Goal: Information Seeking & Learning: Find specific fact

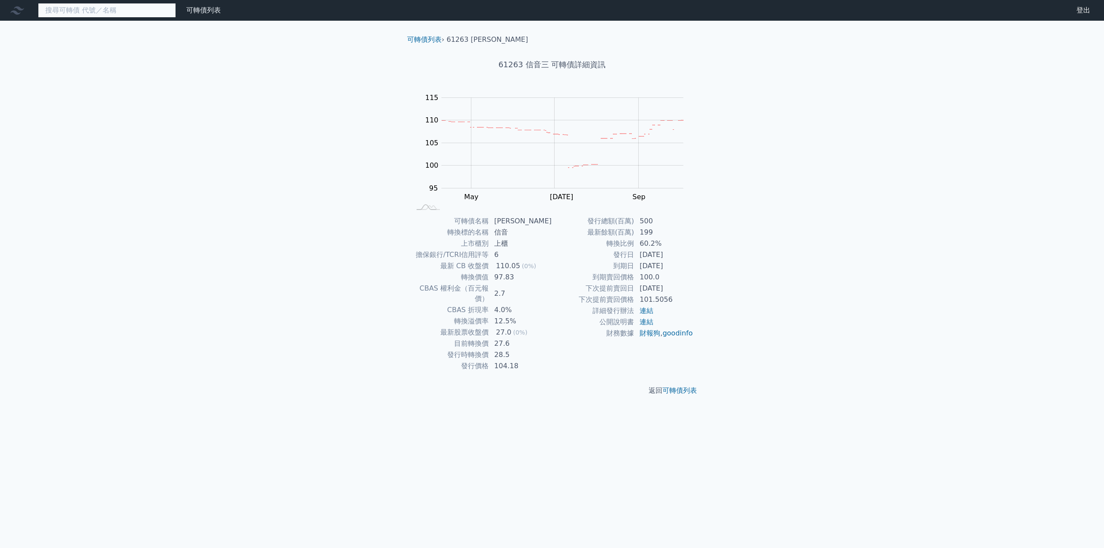
click at [103, 12] on input at bounding box center [107, 10] width 138 height 15
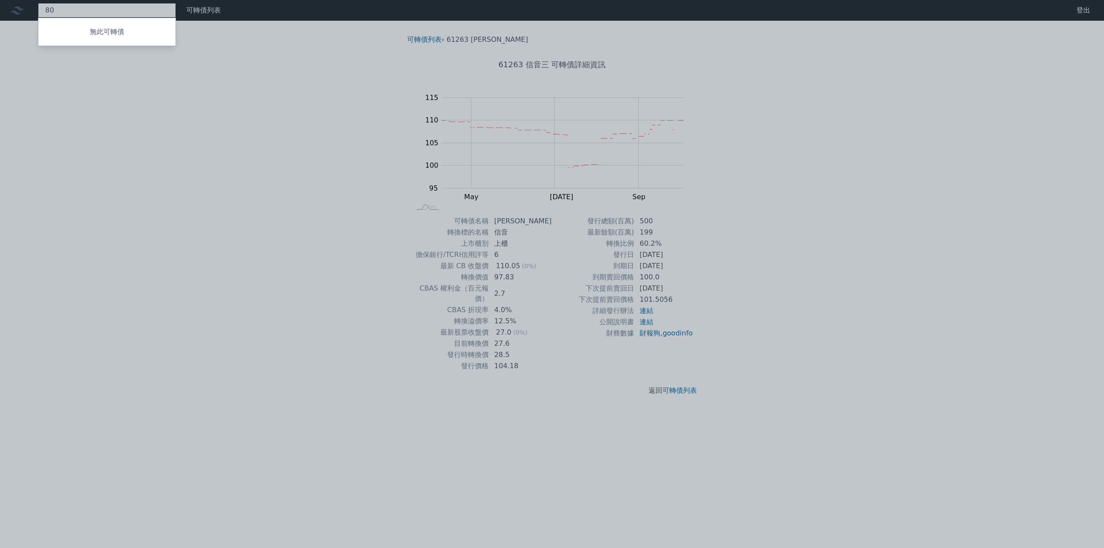
type input "8"
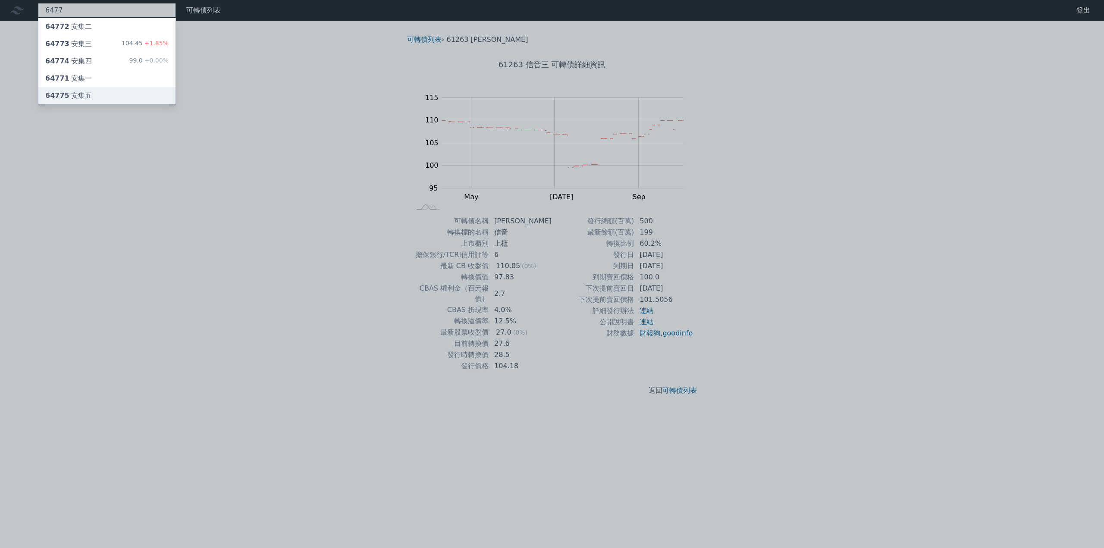
type input "6477"
click at [103, 91] on div "64775 安集五" at bounding box center [106, 95] width 137 height 17
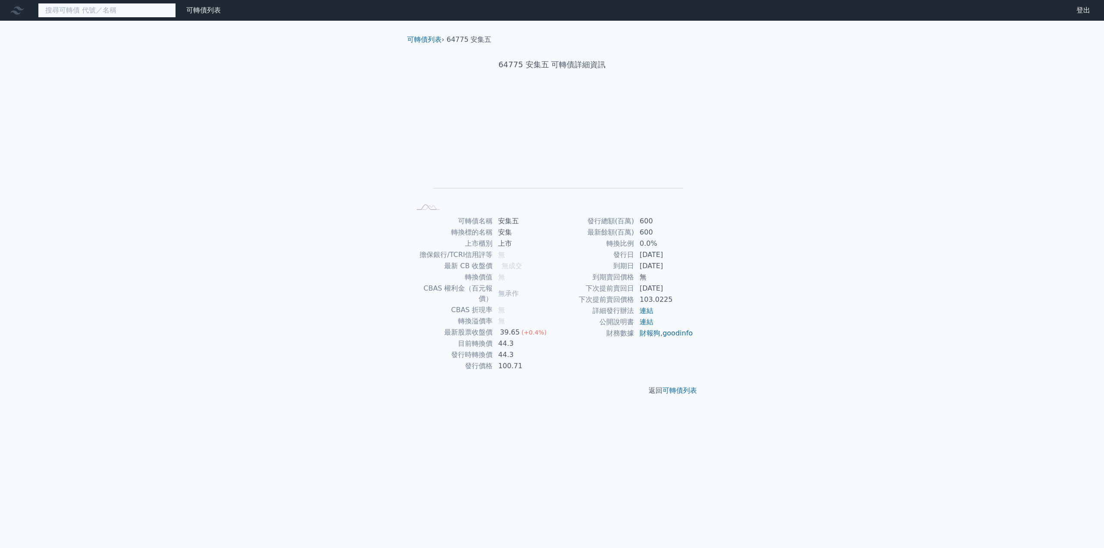
click at [79, 15] on input at bounding box center [107, 10] width 138 height 15
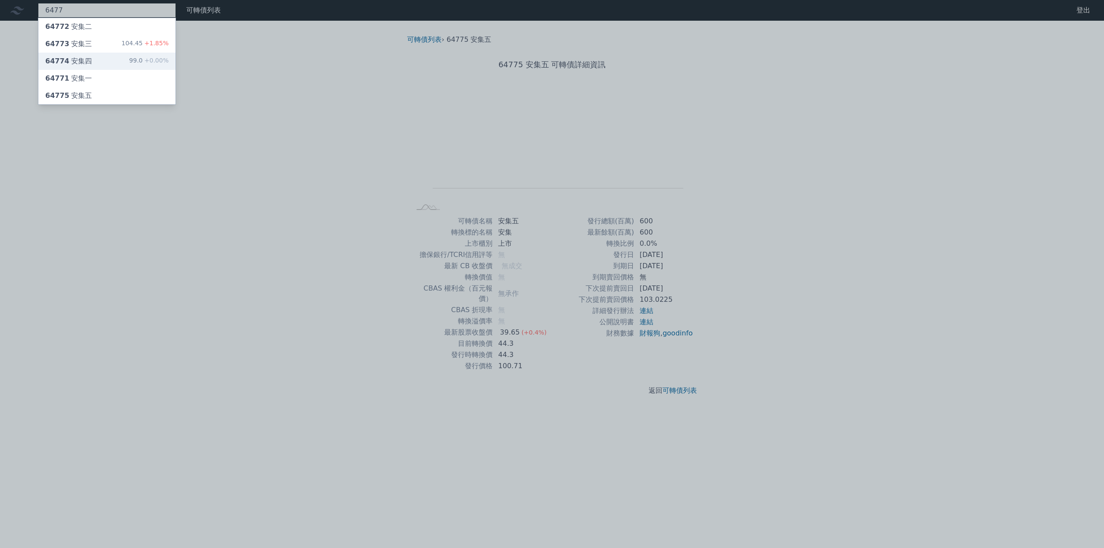
type input "6477"
click at [86, 54] on div "64774 安集四 99.0 +0.00%" at bounding box center [106, 61] width 137 height 17
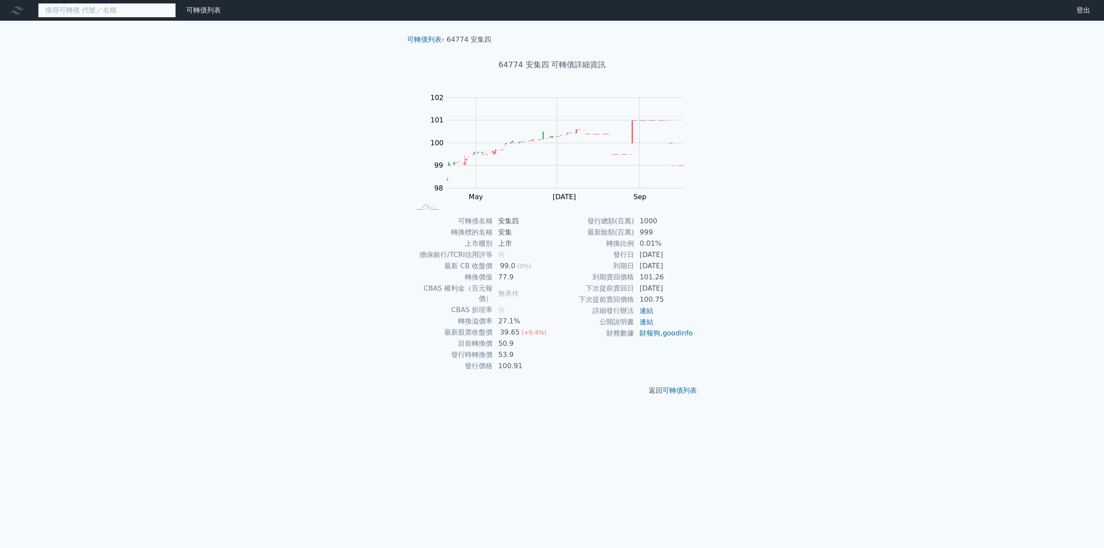
click at [108, 8] on input at bounding box center [107, 10] width 138 height 15
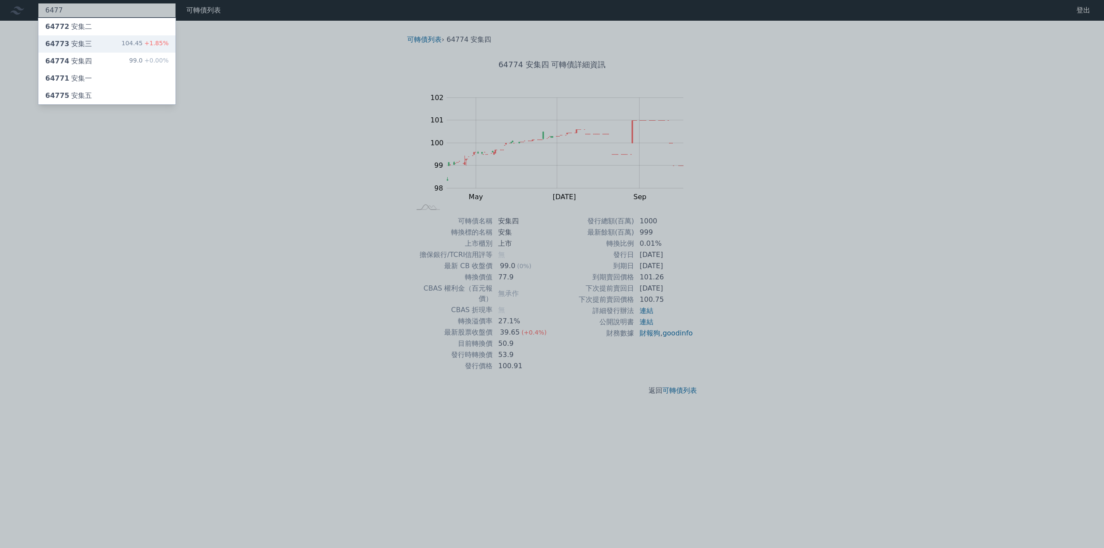
type input "6477"
click at [94, 48] on div "64773 安集三 104.45 +1.85%" at bounding box center [106, 43] width 137 height 17
